Goal: Navigation & Orientation: Go to known website

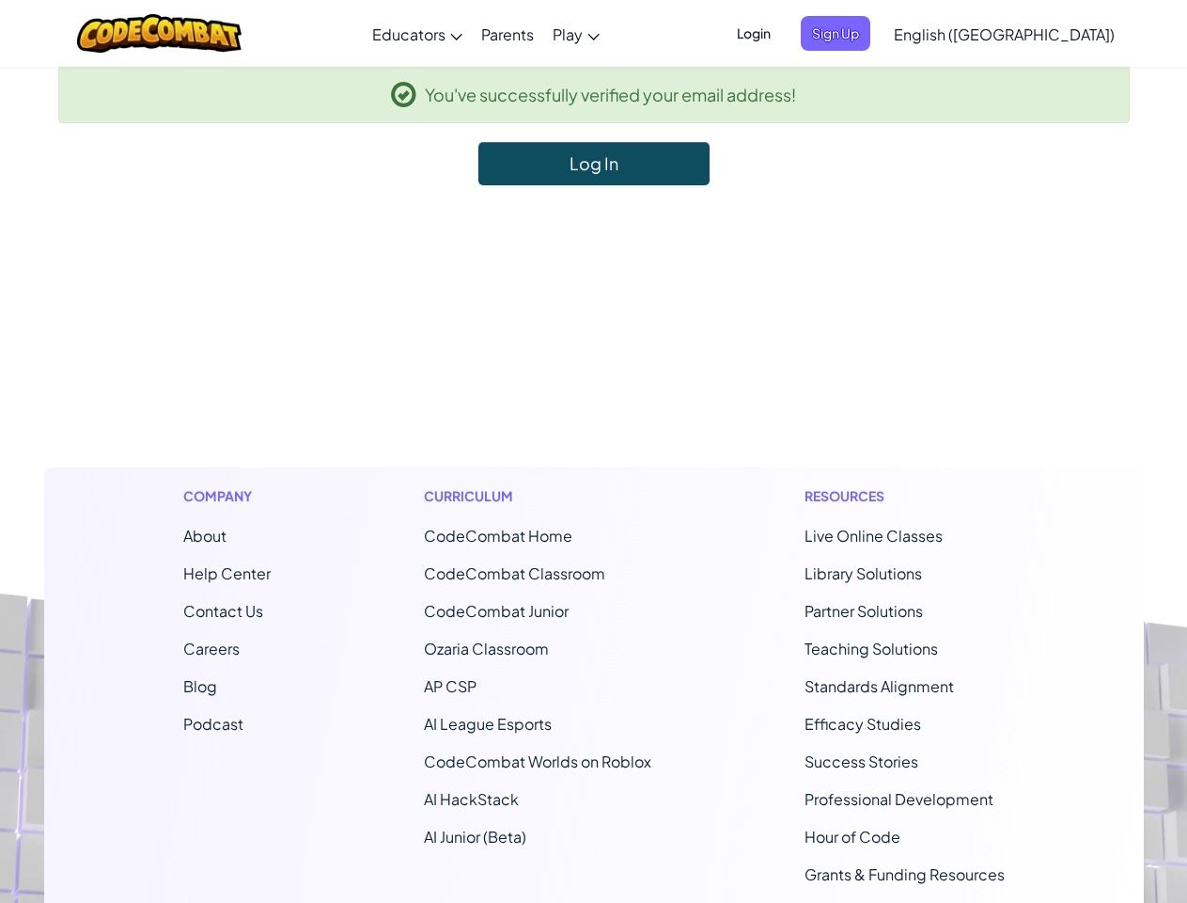
click at [593, 451] on footer "Company About Help Center Contact Us Careers Blog Podcast Curriculum CodeCombat…" at bounding box center [593, 694] width 1187 height 1018
click at [782, 33] on span "Login" at bounding box center [754, 33] width 56 height 35
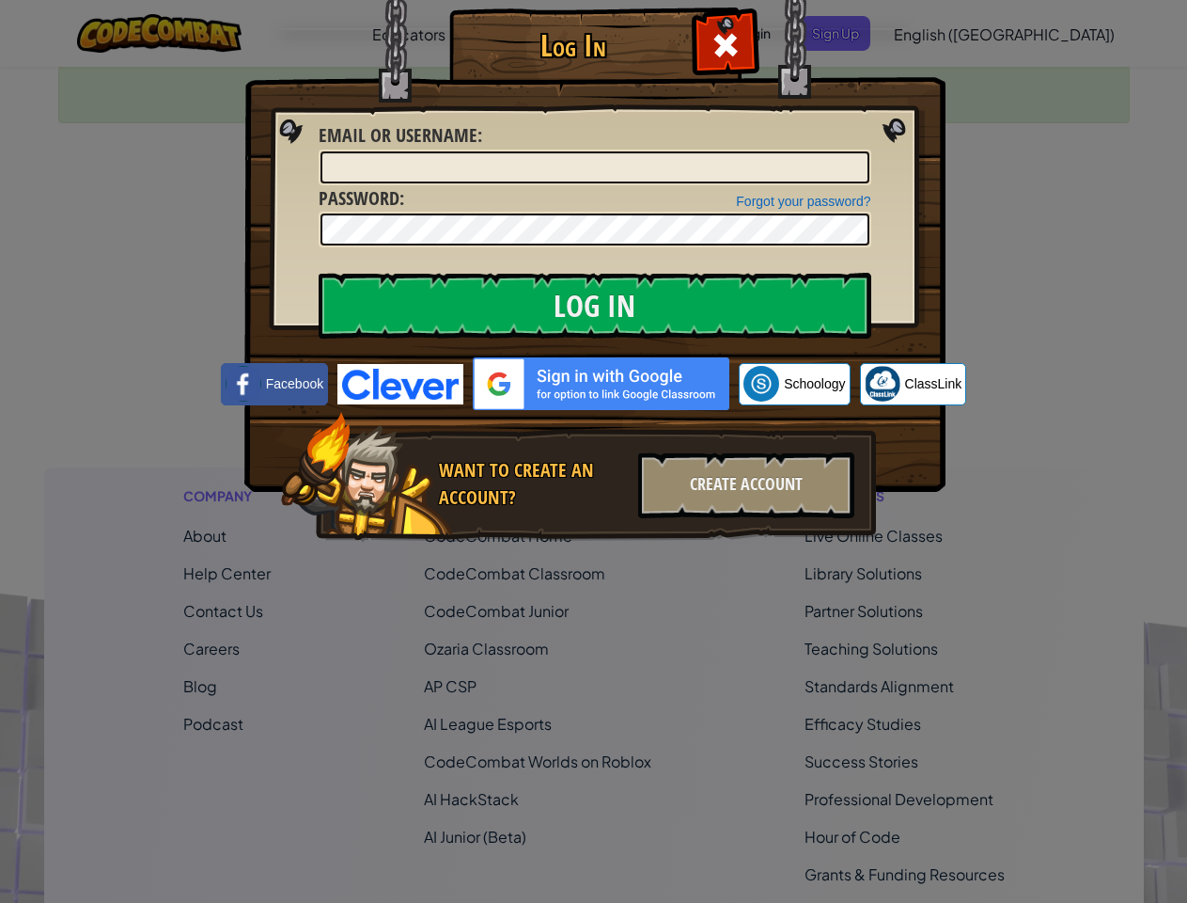
click at [950, 33] on div "Log In Unknown Error Email or Username : Forgot your password? Password : Log I…" at bounding box center [593, 451] width 1187 height 903
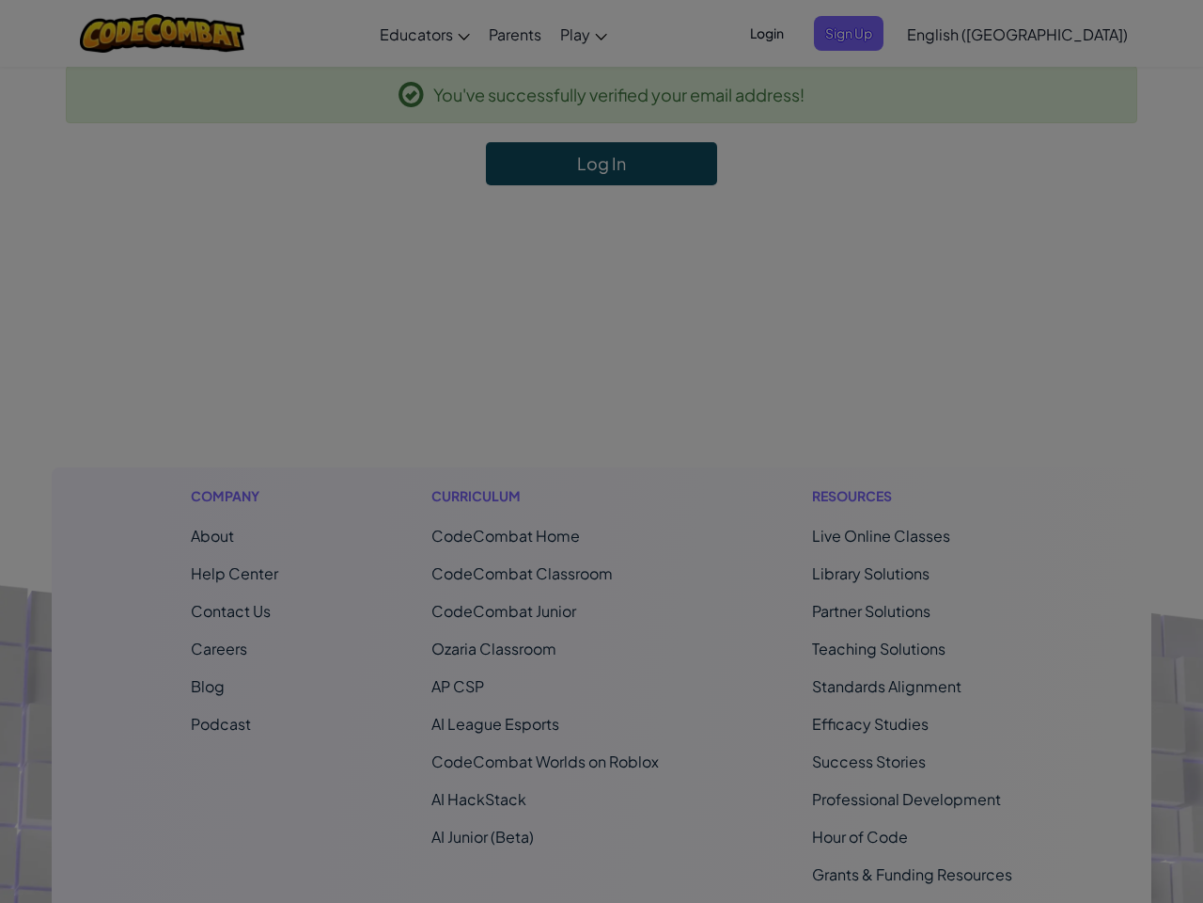
click at [950, 33] on div "Log In Unknown Error Email or Username : Forgot your password? Password : Log I…" at bounding box center [601, 451] width 1203 height 903
click at [1051, 34] on div at bounding box center [601, 451] width 1203 height 903
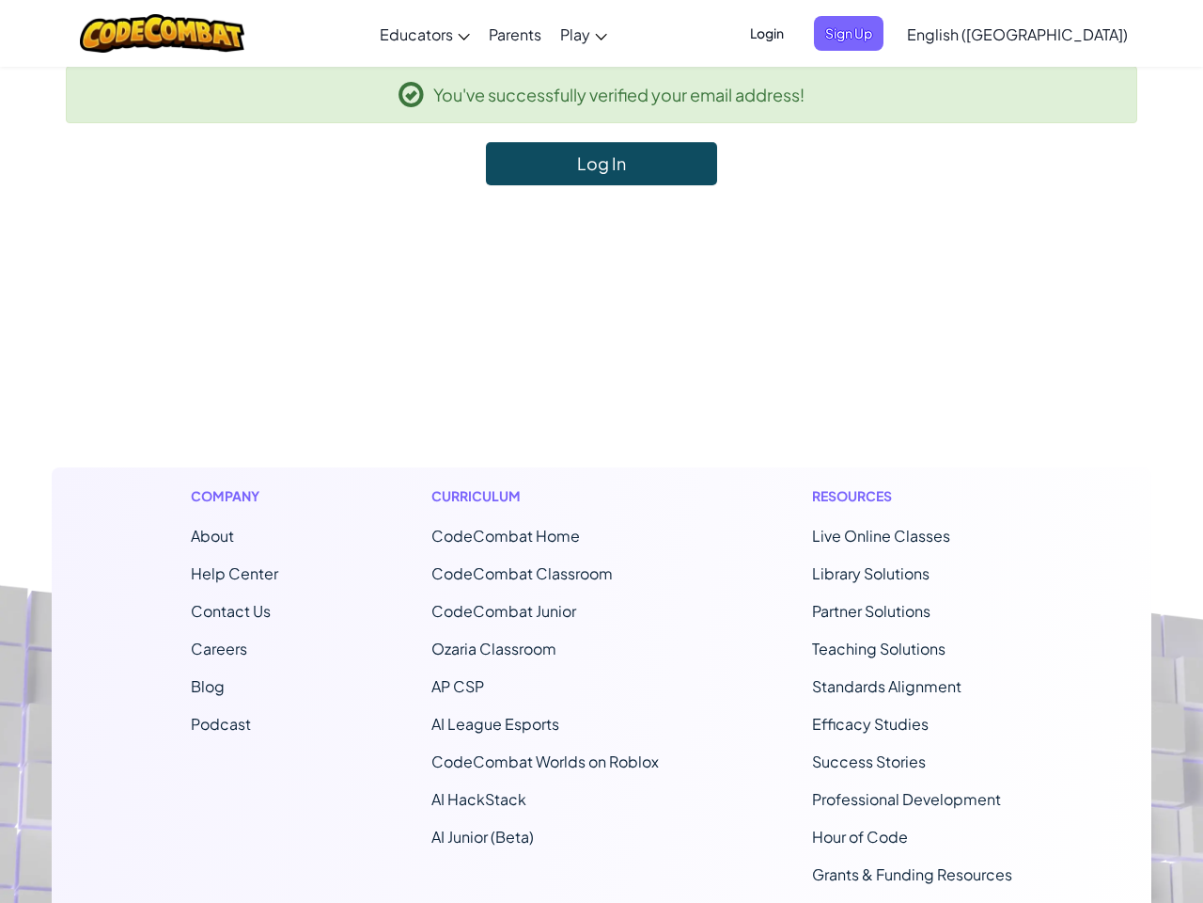
click at [593, 543] on li "CodeCombat Home" at bounding box center [546, 536] width 228 height 23
